Goal: Task Accomplishment & Management: Complete application form

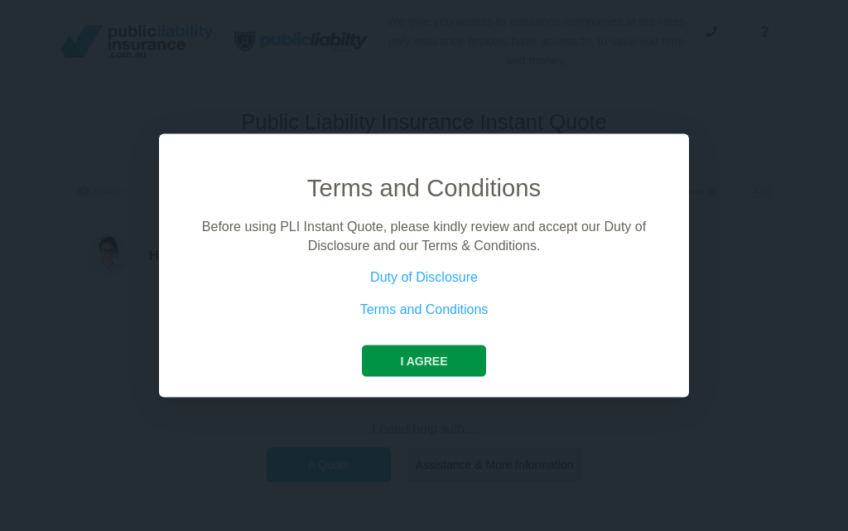
click at [430, 364] on button "I agree" at bounding box center [423, 360] width 123 height 31
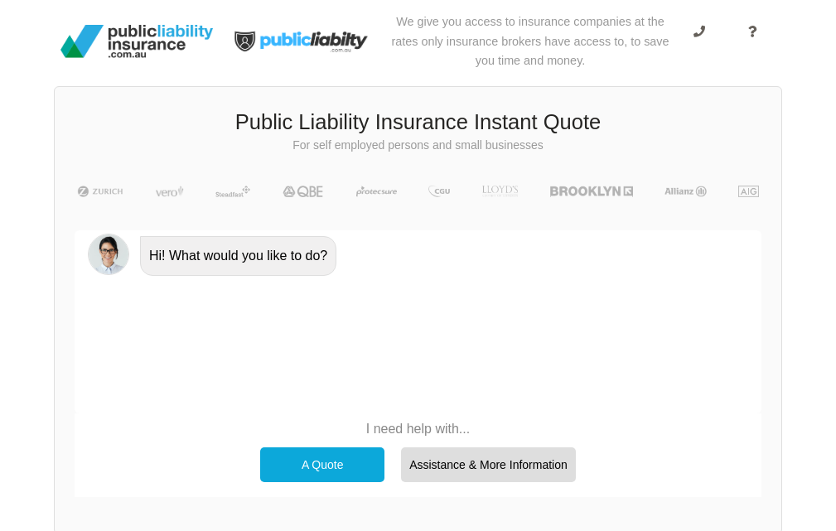
click at [315, 460] on div "A Quote" at bounding box center [322, 464] width 124 height 35
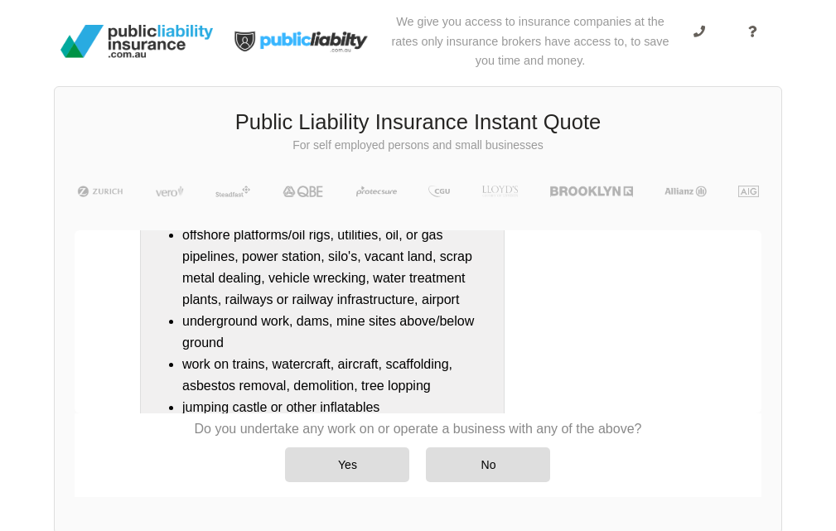
scroll to position [244, 0]
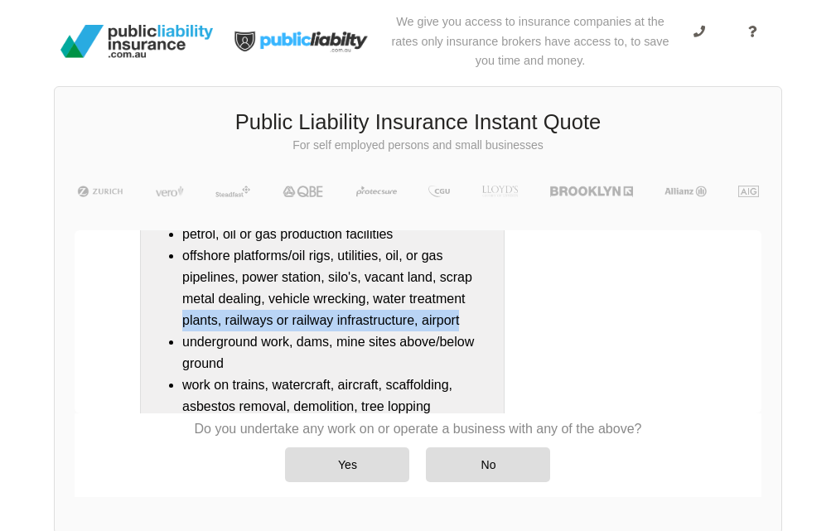
drag, startPoint x: 754, startPoint y: 331, endPoint x: 753, endPoint y: 302, distance: 29.0
click at [753, 302] on div "Do you undertake any work on or operate a business that is/has a: refineries, c…" at bounding box center [418, 369] width 686 height 450
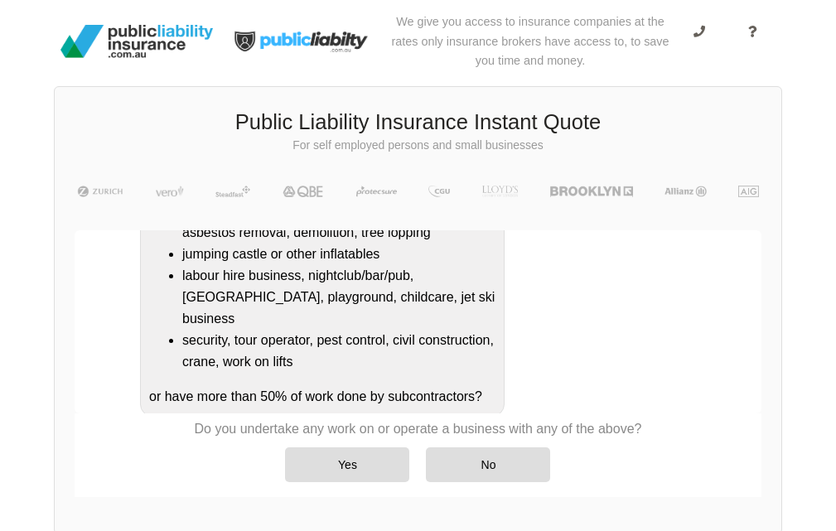
scroll to position [421, 0]
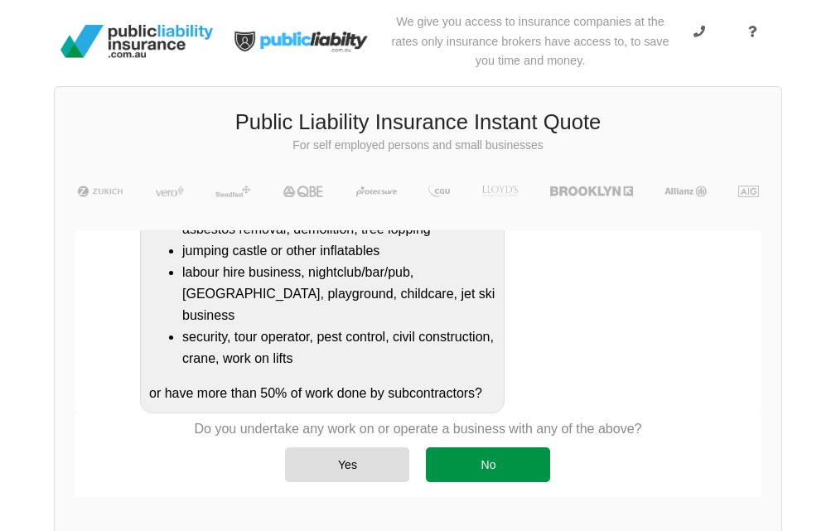
click at [489, 463] on div "No" at bounding box center [488, 464] width 124 height 35
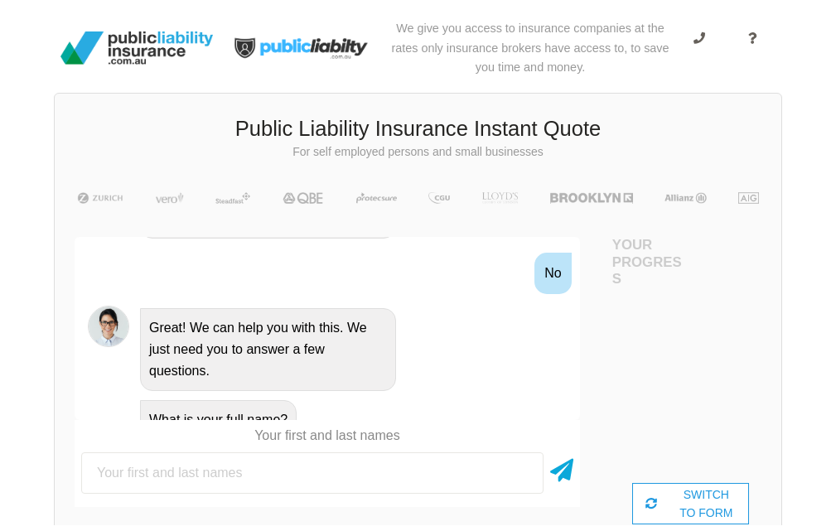
scroll to position [778, 0]
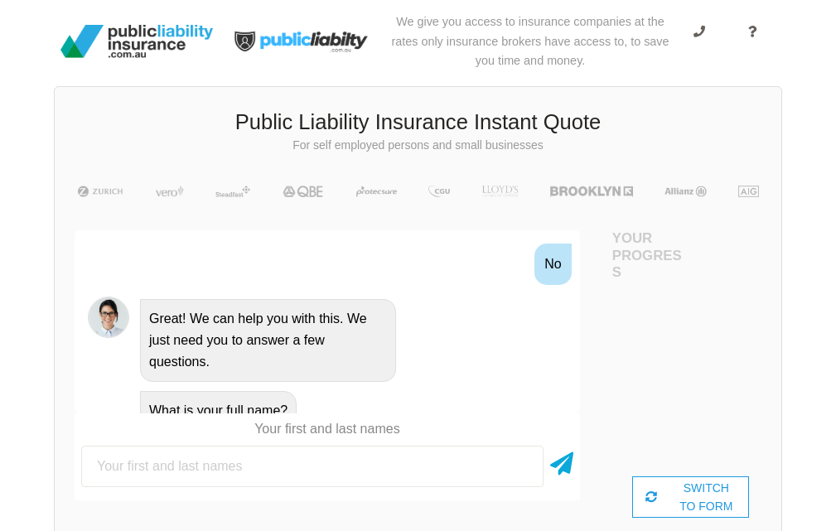
click at [316, 464] on input "text" at bounding box center [312, 465] width 462 height 41
type input "[PERSON_NAME] [PERSON_NAME]"
click at [565, 456] on icon at bounding box center [561, 460] width 23 height 30
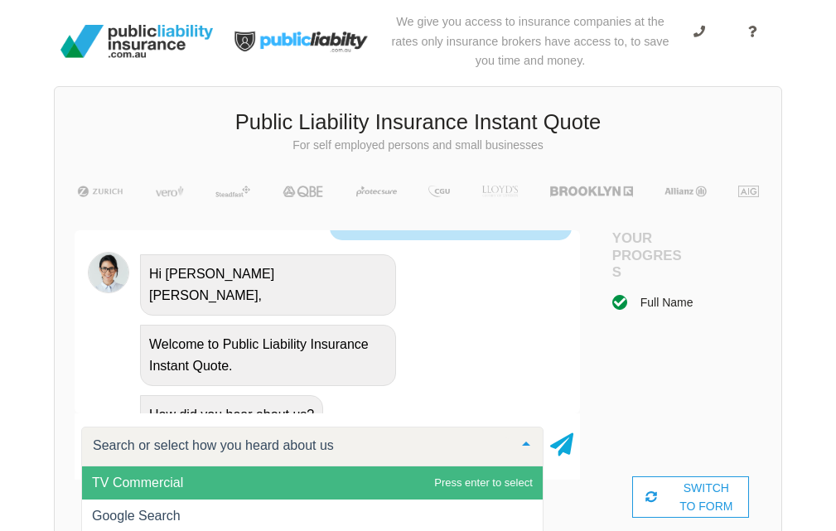
scroll to position [1, 0]
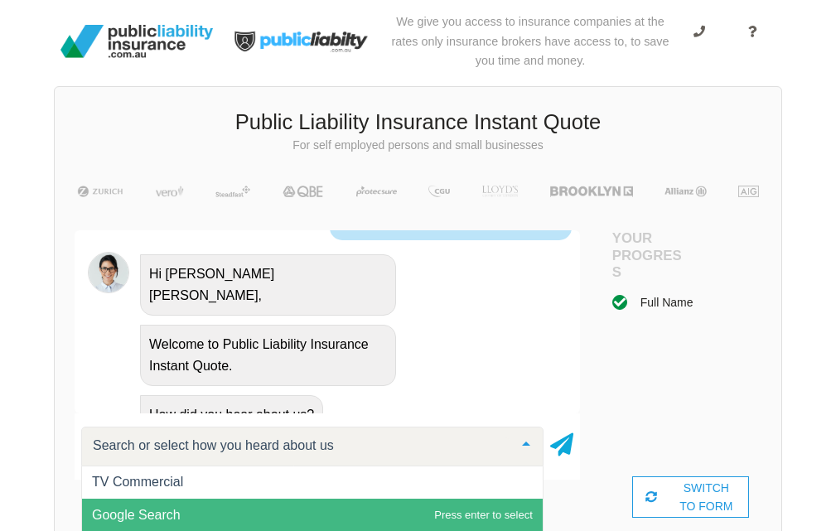
click at [413, 507] on span "Google Search" at bounding box center [312, 514] width 460 height 33
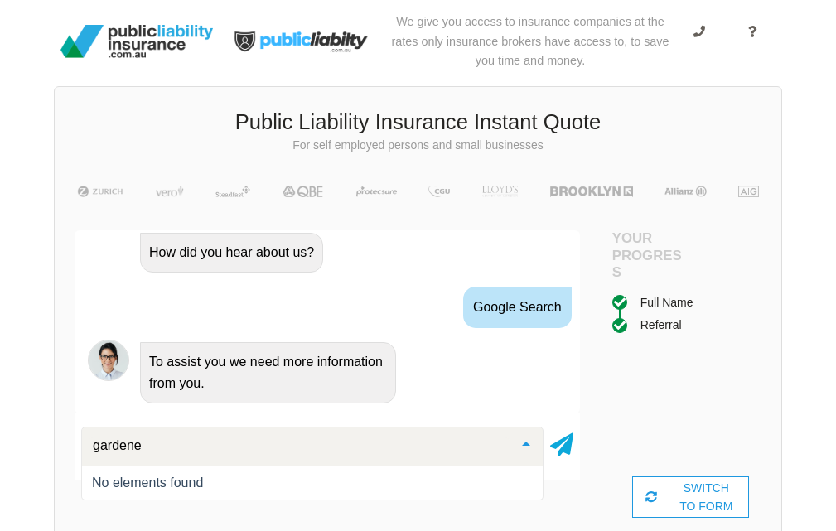
scroll to position [0, 0]
type input "gardener"
click at [562, 442] on icon at bounding box center [561, 441] width 23 height 30
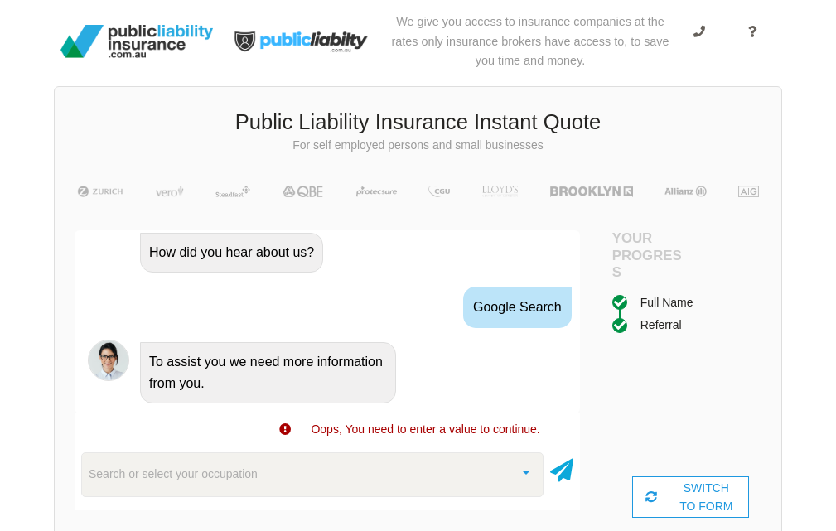
click at [429, 464] on div "Search or select your occupation" at bounding box center [312, 474] width 462 height 45
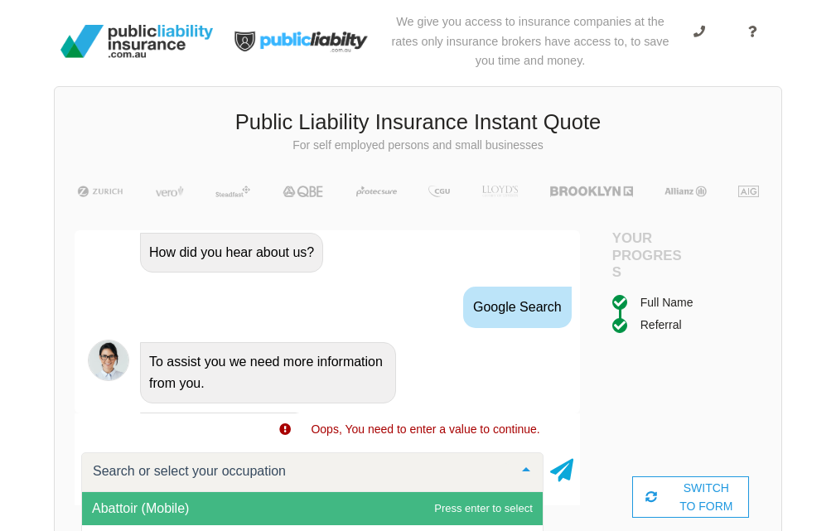
click at [429, 464] on input "text" at bounding box center [299, 471] width 421 height 17
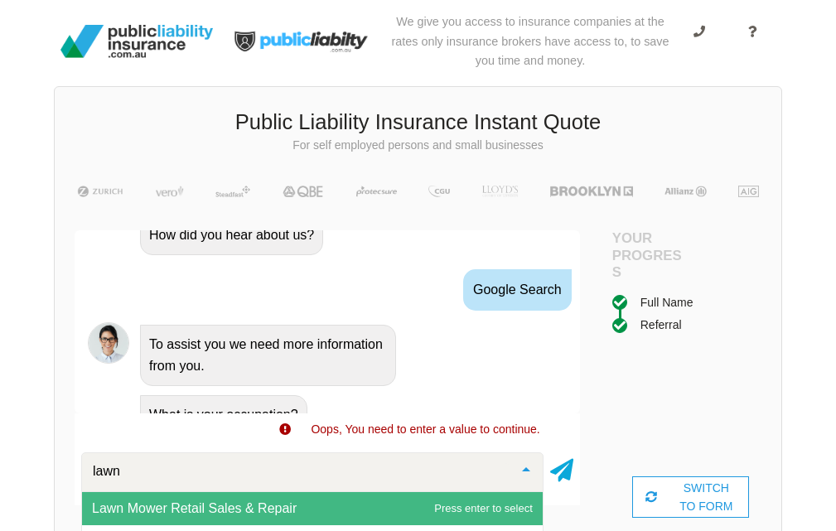
click at [347, 465] on input "lawn" at bounding box center [299, 471] width 421 height 17
type input "l"
type input "garde"
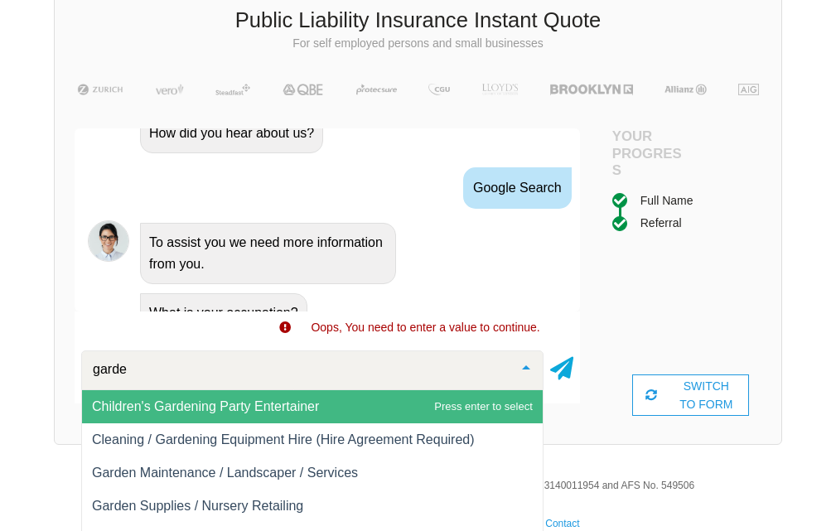
scroll to position [127, 0]
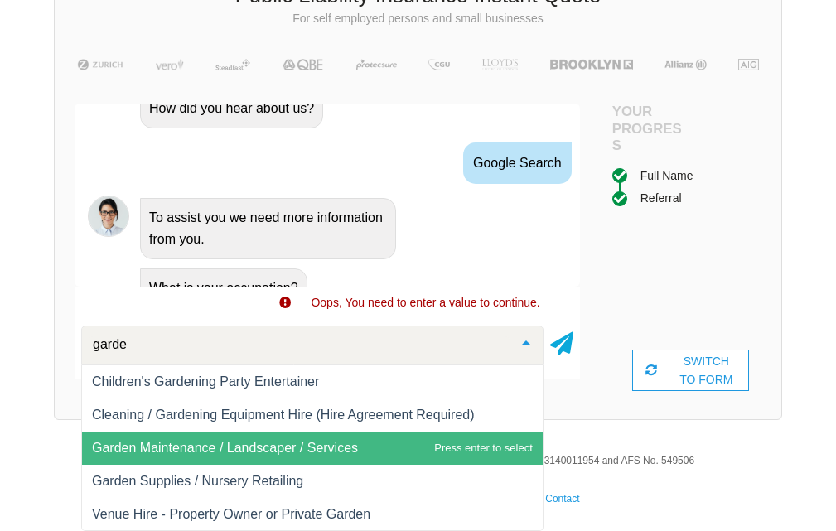
click at [287, 444] on span "Garden Maintenance / Landscaper / Services" at bounding box center [225, 448] width 266 height 14
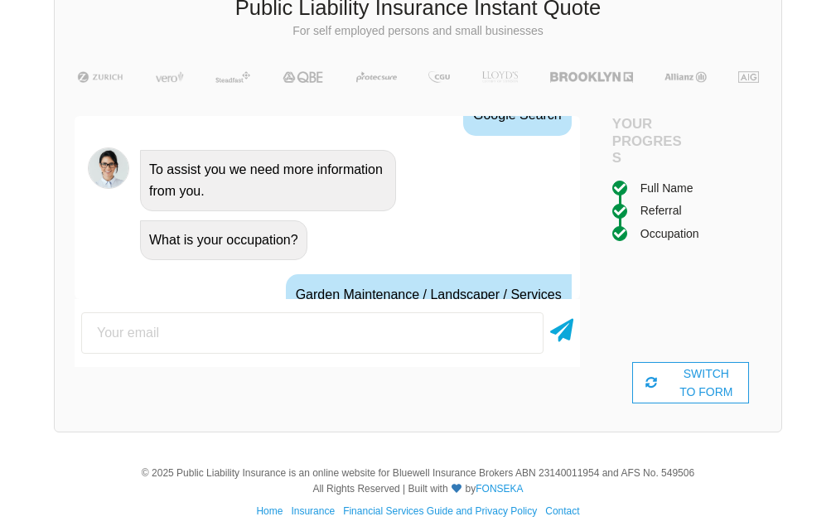
scroll to position [1317, 0]
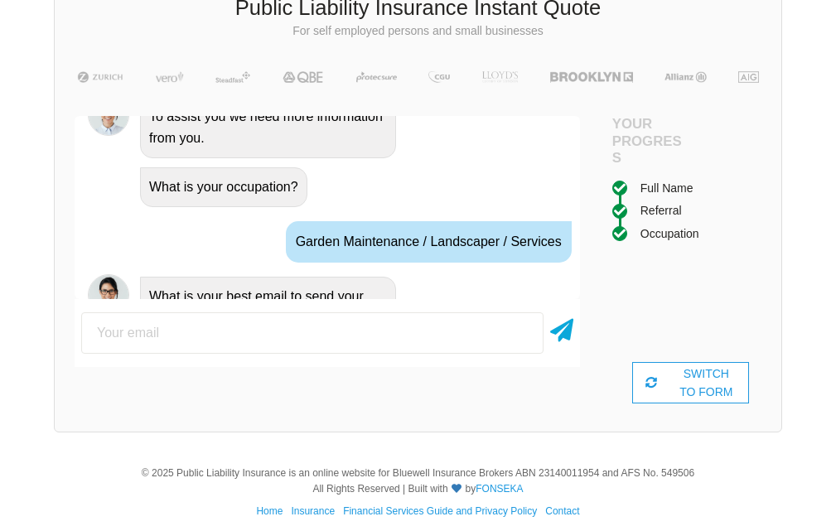
click at [216, 336] on input "email" at bounding box center [312, 332] width 462 height 41
type input "[EMAIL_ADDRESS][DOMAIN_NAME]"
click at [566, 335] on icon at bounding box center [561, 327] width 23 height 30
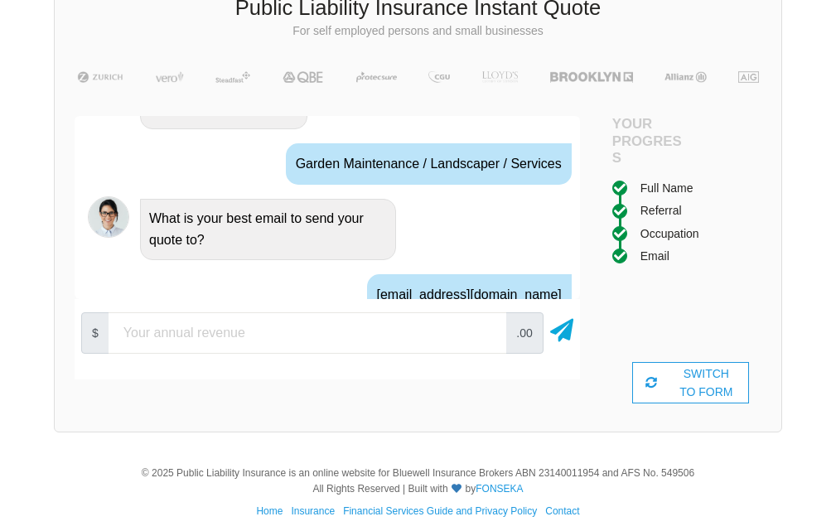
scroll to position [1426, 0]
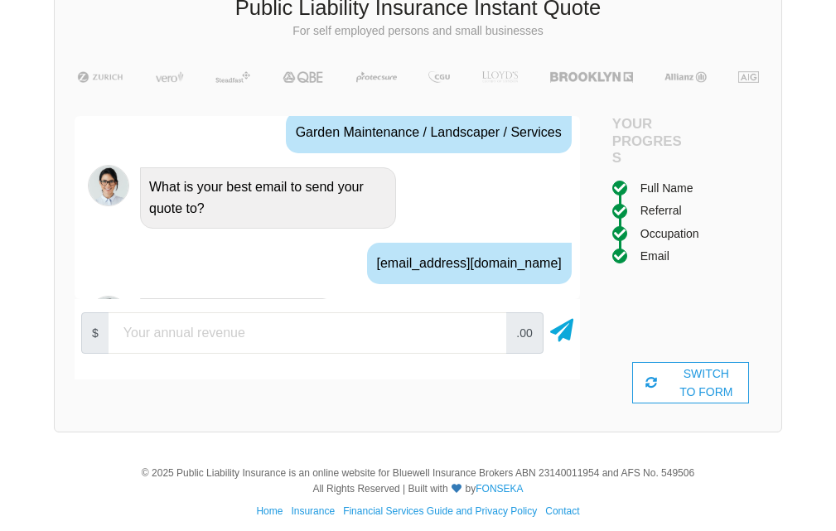
click at [359, 334] on input "number" at bounding box center [306, 332] width 397 height 41
type input "30000"
click at [561, 335] on icon at bounding box center [561, 327] width 23 height 30
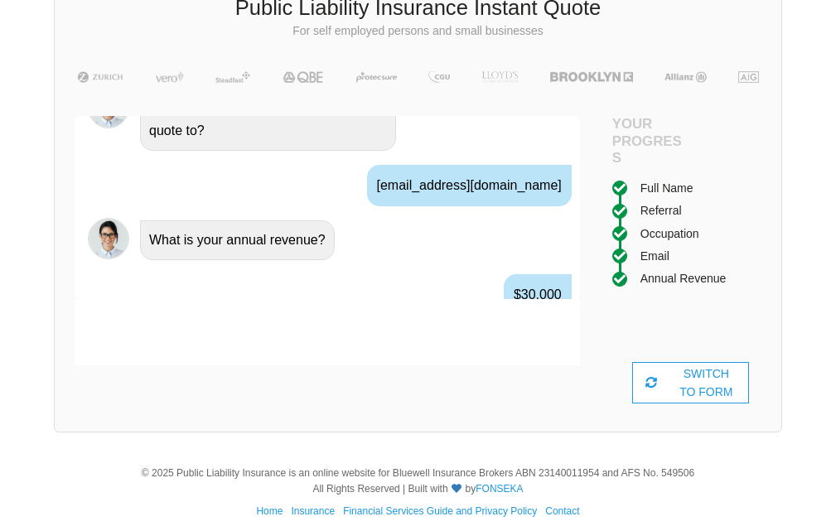
scroll to position [1535, 0]
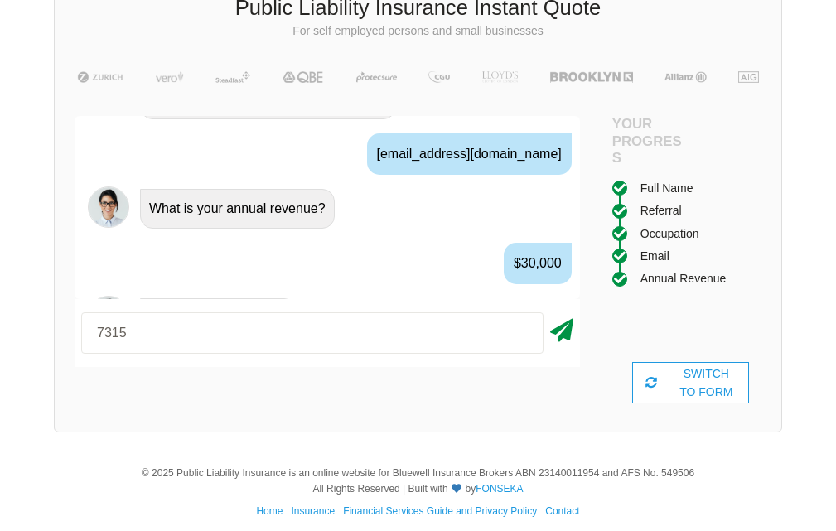
type input "7315"
click at [568, 326] on icon at bounding box center [561, 327] width 23 height 30
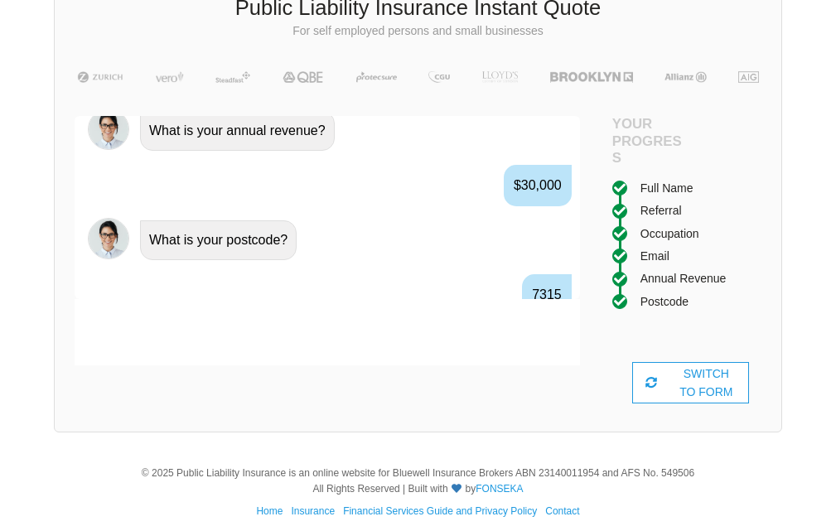
scroll to position [1645, 0]
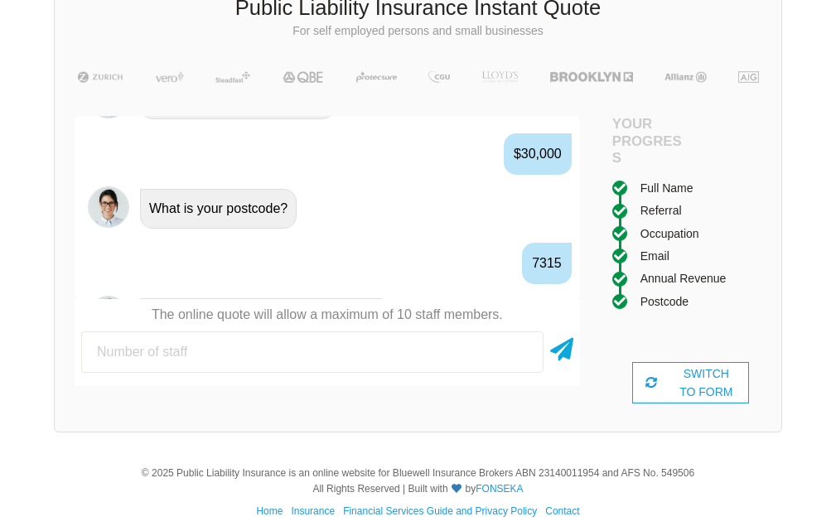
click at [404, 354] on input "number" at bounding box center [312, 351] width 462 height 41
type input "1"
type input "0"
click at [567, 347] on icon at bounding box center [561, 346] width 23 height 30
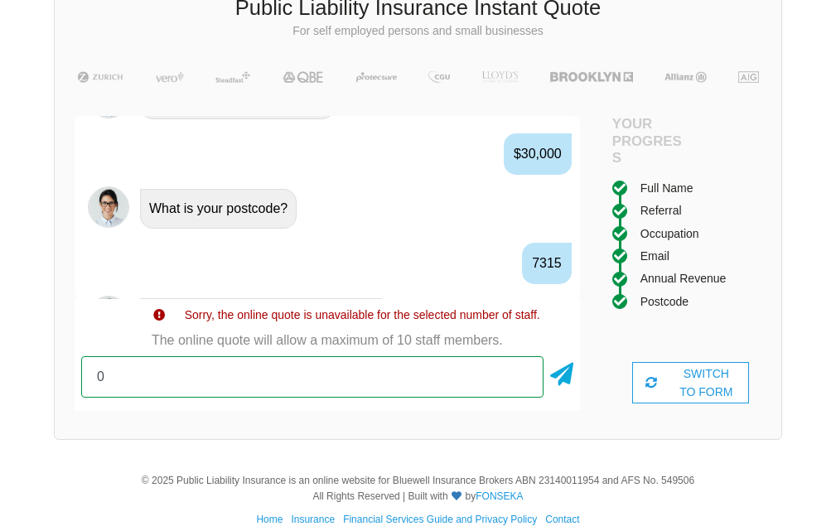
click at [420, 387] on input "0" at bounding box center [312, 376] width 462 height 41
type input "1"
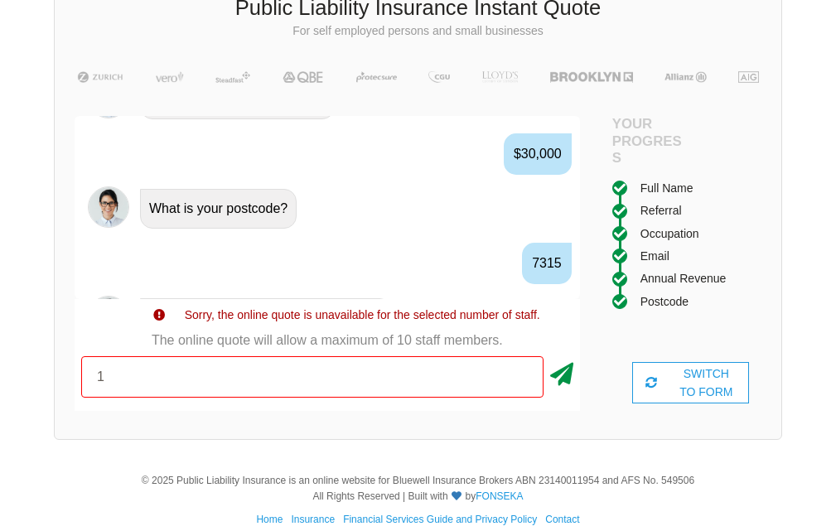
click at [562, 365] on icon at bounding box center [561, 371] width 23 height 30
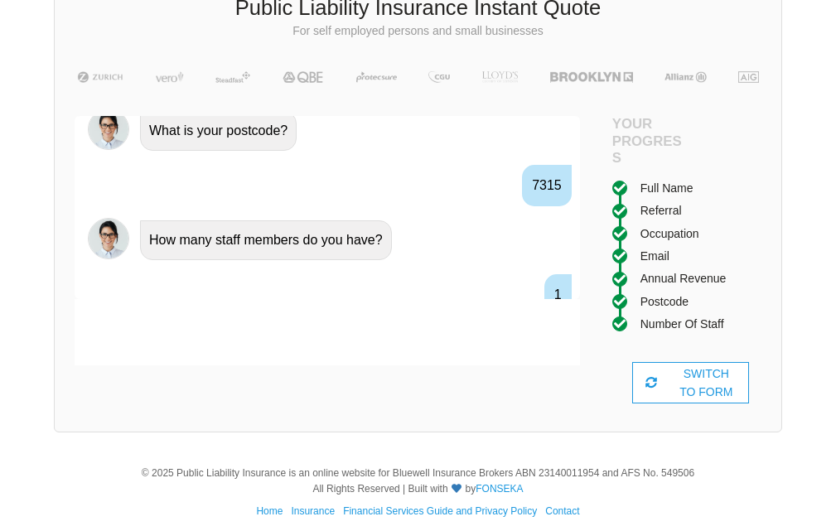
scroll to position [1775, 0]
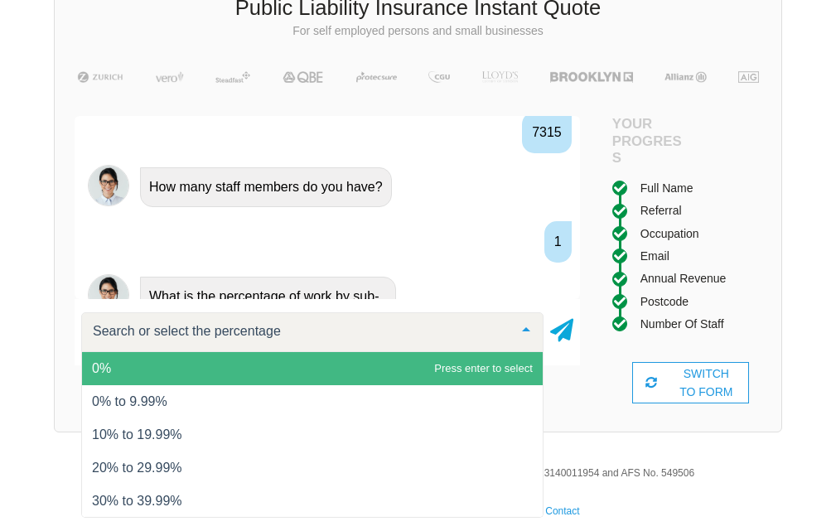
click at [522, 362] on span "0%" at bounding box center [312, 368] width 460 height 33
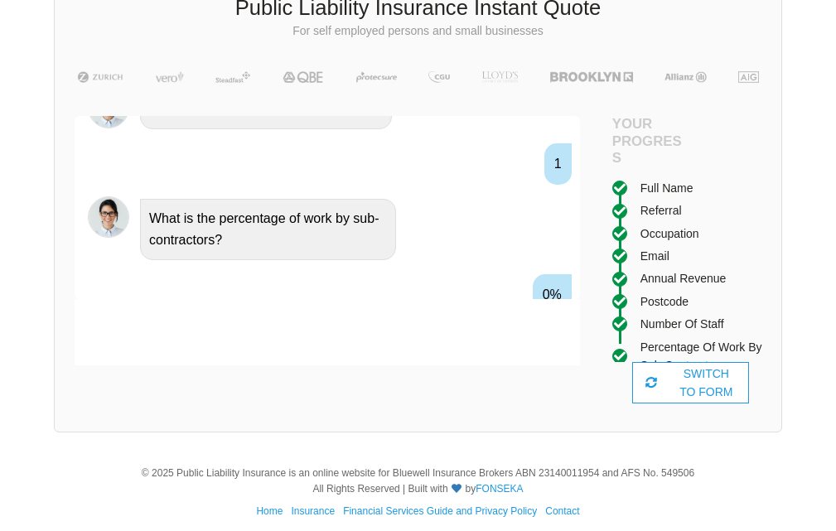
scroll to position [1885, 0]
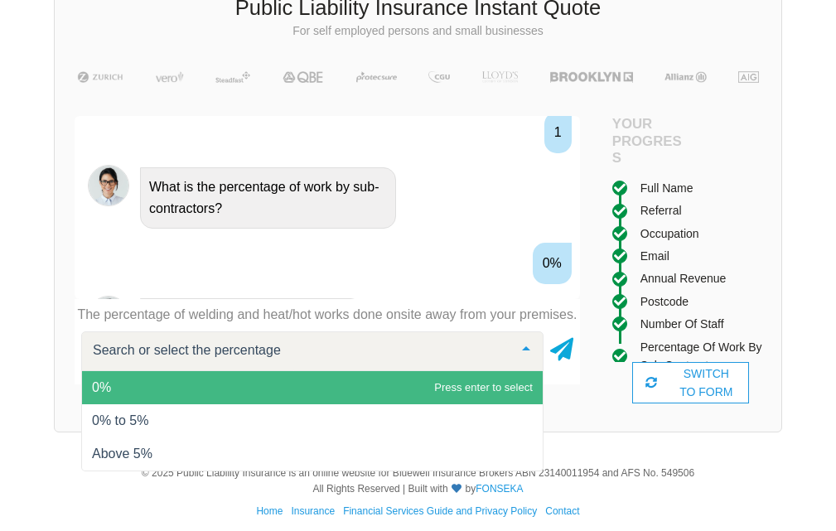
click at [465, 392] on span "0%" at bounding box center [312, 387] width 460 height 33
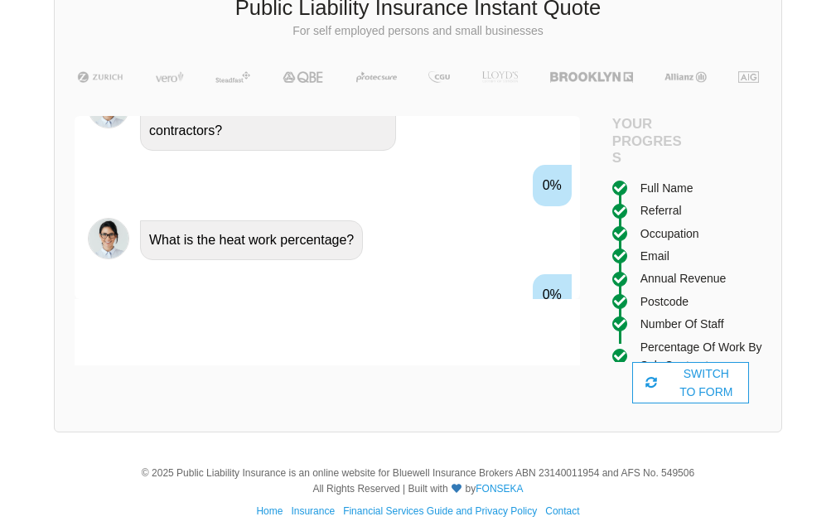
scroll to position [1994, 0]
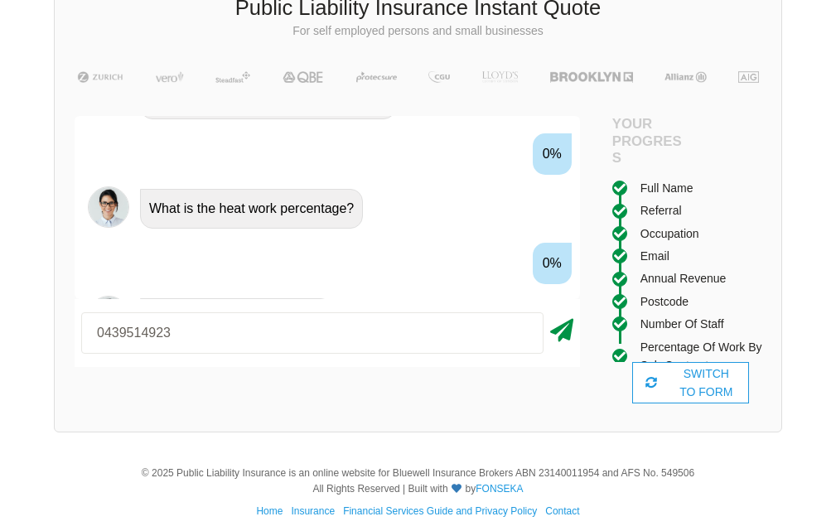
type input "0439514923"
click at [564, 322] on icon at bounding box center [561, 327] width 23 height 30
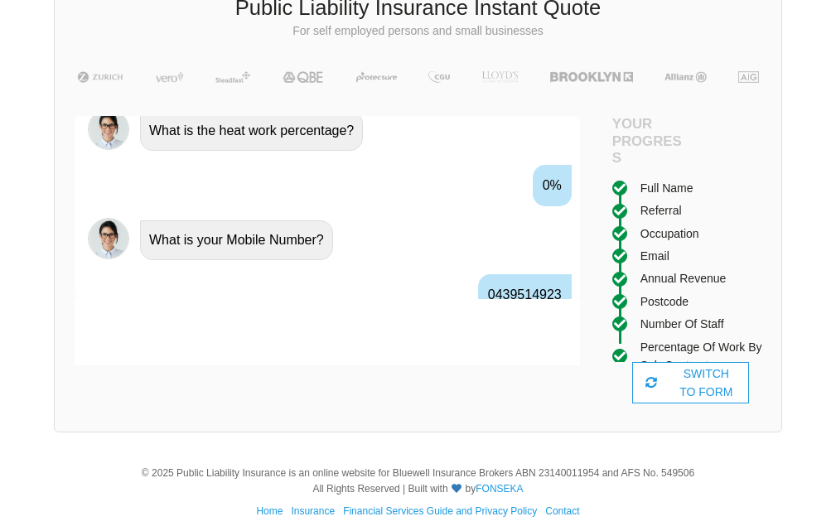
scroll to position [2103, 0]
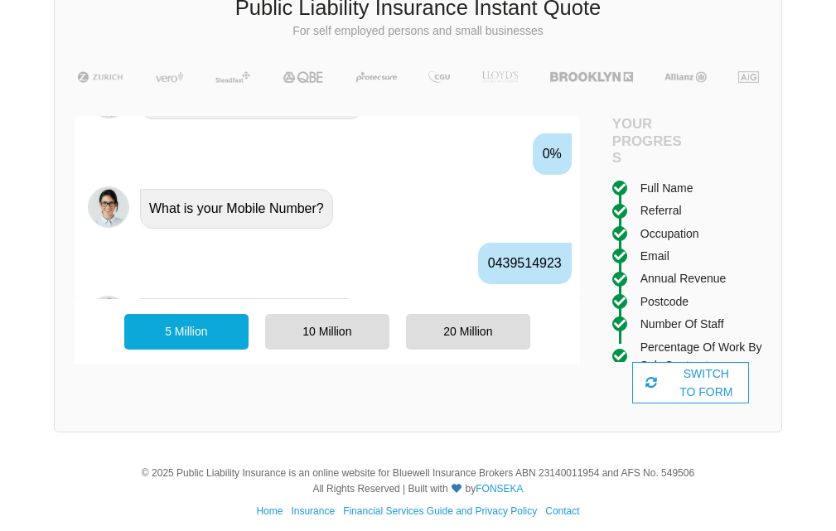
click at [171, 340] on div "5 Million" at bounding box center [186, 331] width 124 height 35
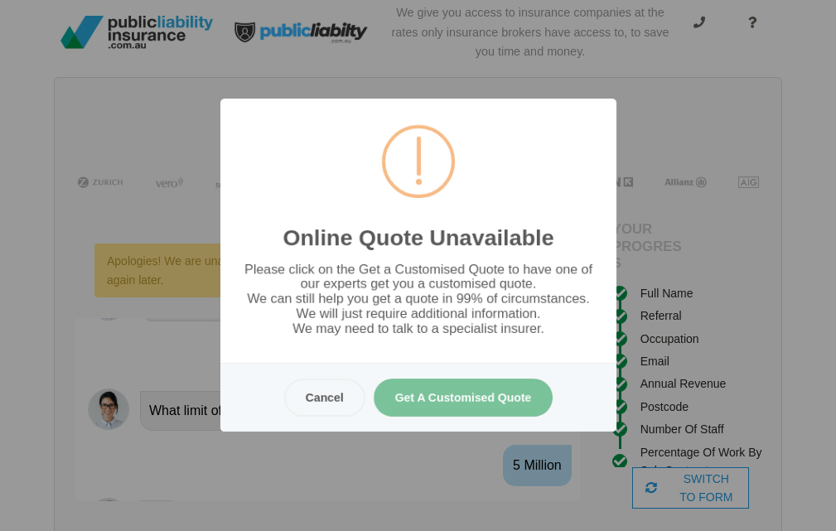
scroll to position [0, 0]
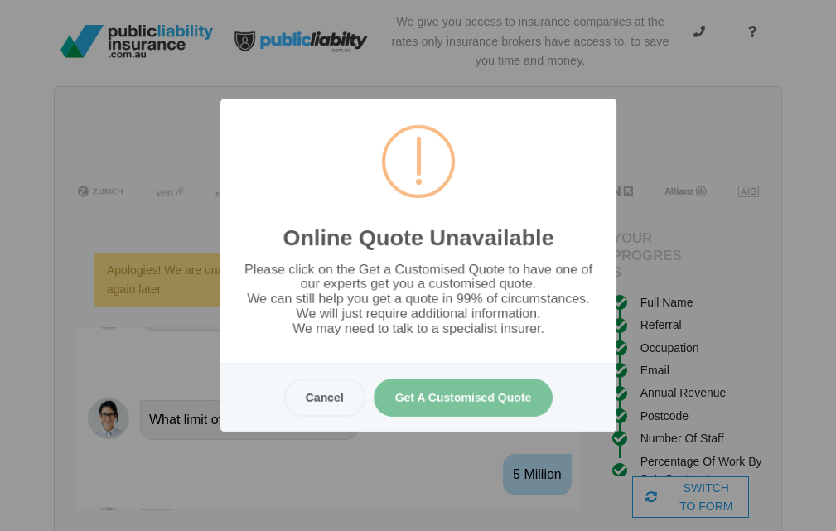
click at [436, 394] on button "Get A Customised Quote" at bounding box center [463, 397] width 180 height 38
